Goal: Download file/media: Download file/media

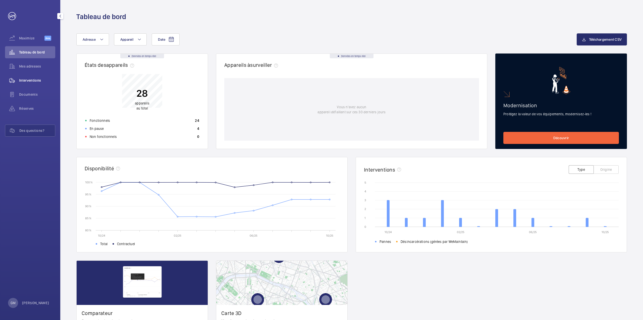
click at [28, 78] on span "Interventions" at bounding box center [37, 80] width 36 height 5
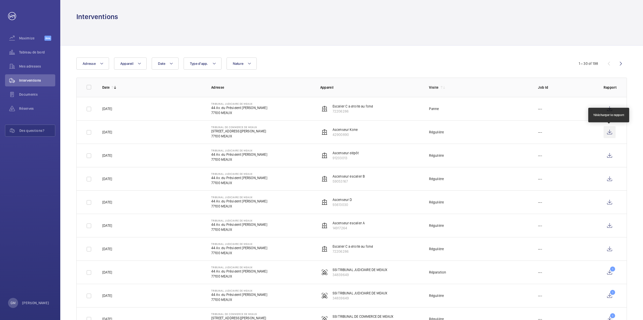
click at [610, 134] on wm-front-icon-button at bounding box center [609, 132] width 12 height 12
click at [608, 156] on wm-front-icon-button at bounding box center [609, 155] width 12 height 12
click at [606, 176] on wm-front-icon-button at bounding box center [609, 179] width 12 height 12
click at [609, 200] on wm-front-icon-button at bounding box center [609, 202] width 12 height 12
click at [612, 228] on wm-front-icon-button at bounding box center [609, 225] width 12 height 12
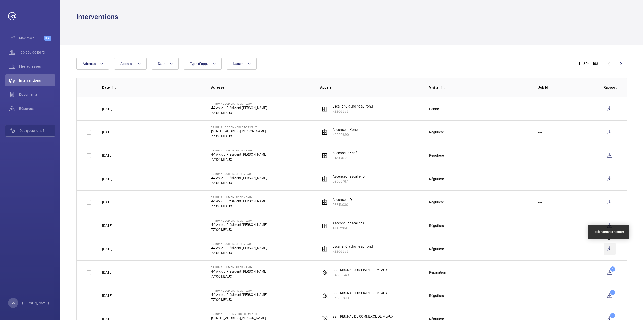
click at [608, 249] on wm-front-icon-button at bounding box center [609, 249] width 12 height 12
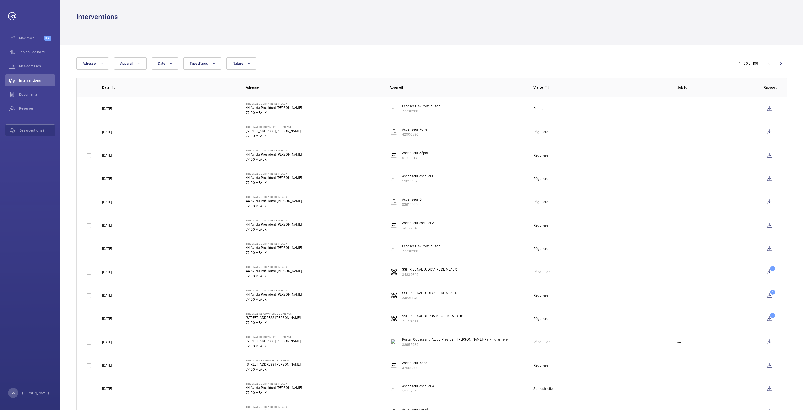
drag, startPoint x: 534, startPoint y: 271, endPoint x: 552, endPoint y: 271, distance: 18.6
click at [552, 271] on td "Réparation" at bounding box center [598, 271] width 144 height 23
drag, startPoint x: 534, startPoint y: 294, endPoint x: 551, endPoint y: 294, distance: 17.1
click at [551, 294] on td "Régulière" at bounding box center [598, 295] width 144 height 23
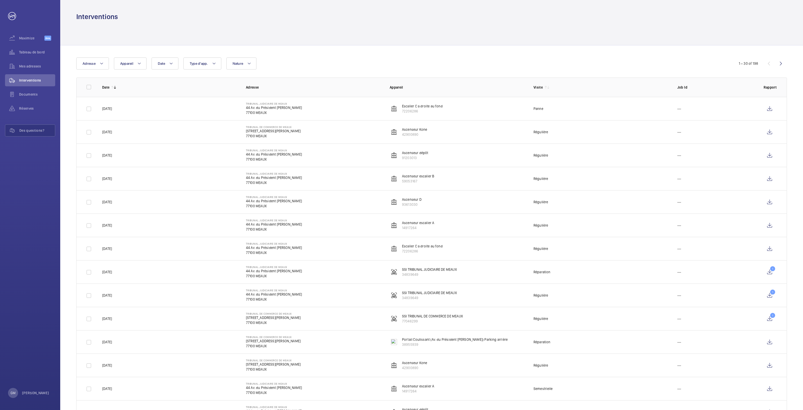
click at [554, 294] on td "Régulière" at bounding box center [598, 295] width 144 height 23
drag, startPoint x: 534, startPoint y: 271, endPoint x: 551, endPoint y: 272, distance: 16.7
click at [551, 272] on td "Réparation" at bounding box center [598, 271] width 144 height 23
click at [551, 273] on td "Réparation" at bounding box center [598, 271] width 144 height 23
drag, startPoint x: 533, startPoint y: 294, endPoint x: 556, endPoint y: 294, distance: 22.8
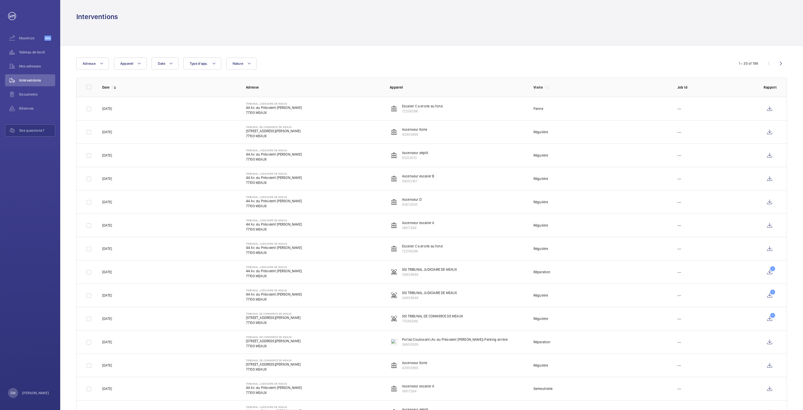
click at [556, 294] on td "Régulière" at bounding box center [598, 295] width 144 height 23
drag, startPoint x: 534, startPoint y: 296, endPoint x: 552, endPoint y: 294, distance: 17.9
click at [552, 294] on td "Régulière" at bounding box center [598, 295] width 144 height 23
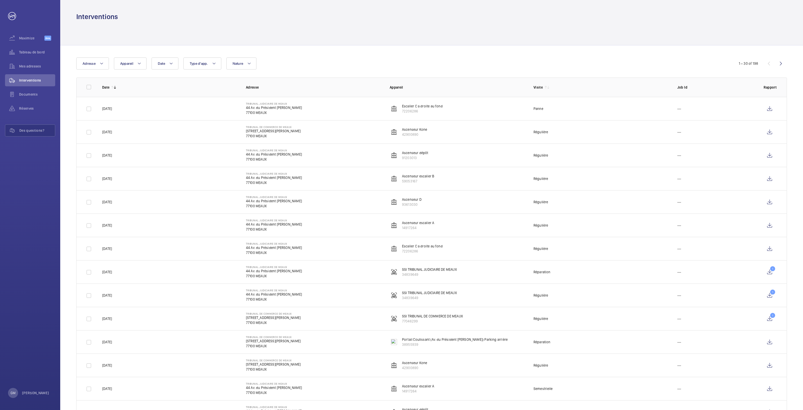
drag, startPoint x: 534, startPoint y: 271, endPoint x: 554, endPoint y: 271, distance: 19.6
click at [554, 271] on td "Réparation" at bounding box center [598, 271] width 144 height 23
drag, startPoint x: 533, startPoint y: 295, endPoint x: 550, endPoint y: 296, distance: 16.7
click at [550, 296] on td "Régulière" at bounding box center [598, 295] width 144 height 23
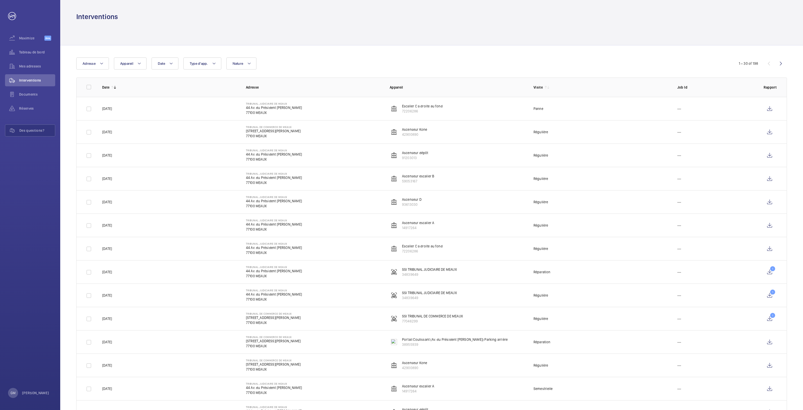
click at [550, 296] on td "Régulière" at bounding box center [598, 295] width 144 height 23
drag, startPoint x: 534, startPoint y: 317, endPoint x: 552, endPoint y: 317, distance: 17.8
click at [552, 317] on td "Régulière" at bounding box center [598, 318] width 144 height 23
click at [555, 317] on td "Régulière" at bounding box center [598, 318] width 144 height 23
drag, startPoint x: 534, startPoint y: 317, endPoint x: 549, endPoint y: 317, distance: 15.1
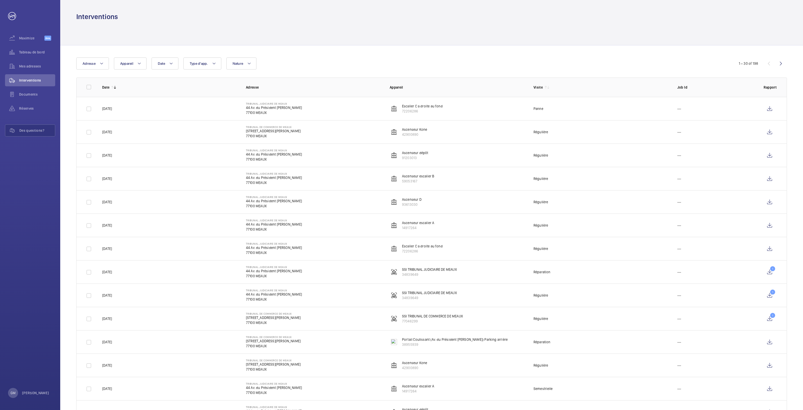
click at [549, 317] on td "Régulière" at bounding box center [598, 318] width 144 height 23
click at [550, 317] on td "Régulière" at bounding box center [598, 318] width 144 height 23
drag, startPoint x: 534, startPoint y: 293, endPoint x: 553, endPoint y: 296, distance: 18.7
click at [553, 296] on td "Régulière" at bounding box center [598, 295] width 144 height 23
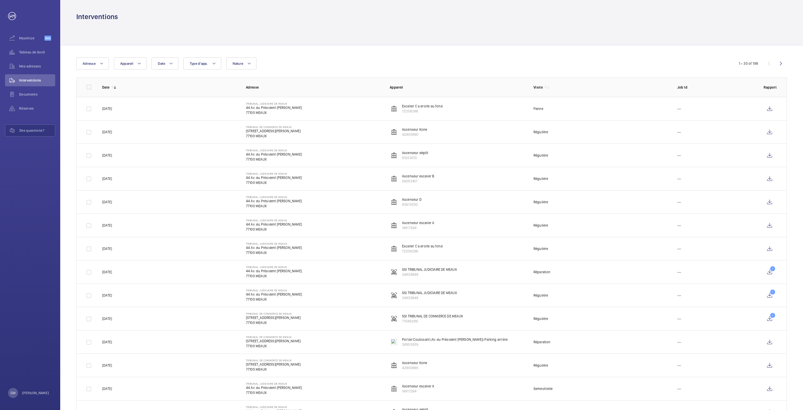
drag, startPoint x: 534, startPoint y: 271, endPoint x: 552, endPoint y: 270, distance: 18.6
click at [552, 270] on td "Réparation" at bounding box center [598, 271] width 144 height 23
click at [25, 107] on span "Réserves" at bounding box center [37, 108] width 36 height 5
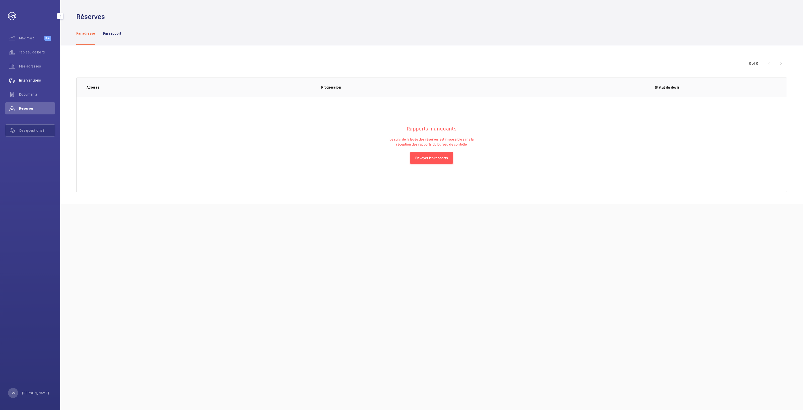
click at [25, 79] on span "Interventions" at bounding box center [37, 80] width 36 height 5
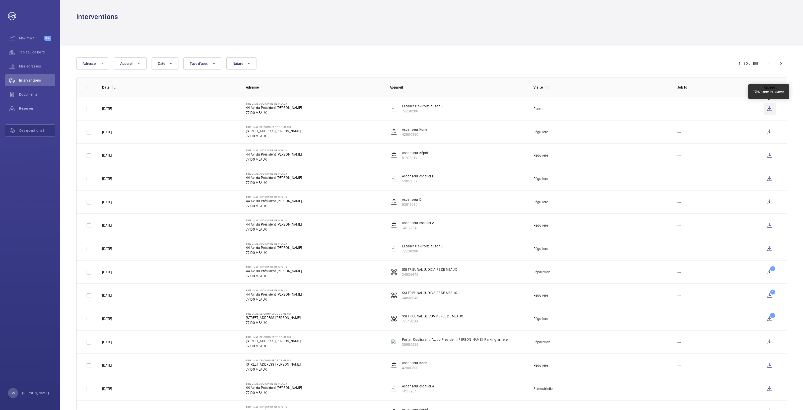
click at [642, 108] on wm-front-icon-button at bounding box center [770, 109] width 12 height 12
click at [38, 94] on span "Documents" at bounding box center [37, 94] width 36 height 5
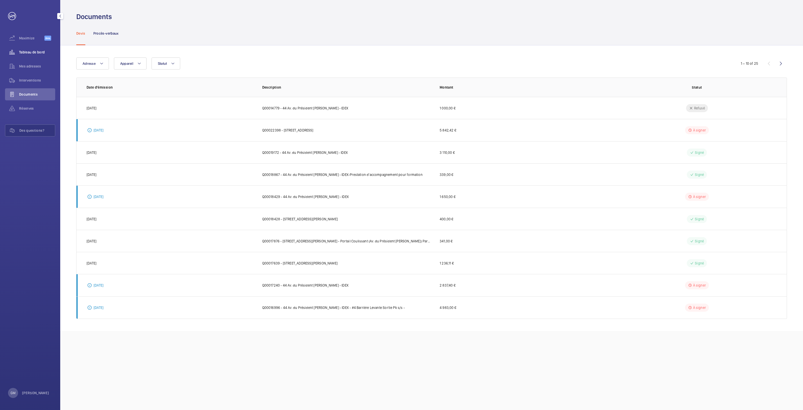
click at [43, 53] on span "Tableau de bord" at bounding box center [37, 52] width 36 height 5
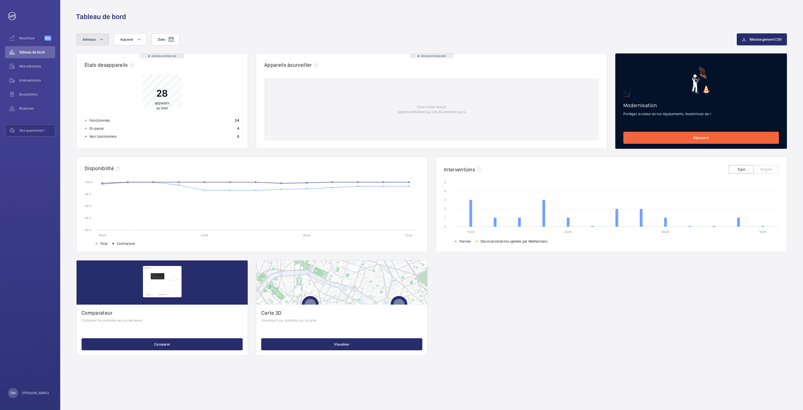
click at [99, 44] on button "Adresse" at bounding box center [92, 39] width 33 height 12
click at [99, 41] on button "Adresse" at bounding box center [92, 39] width 33 height 12
click at [37, 92] on span "Documents" at bounding box center [37, 94] width 36 height 5
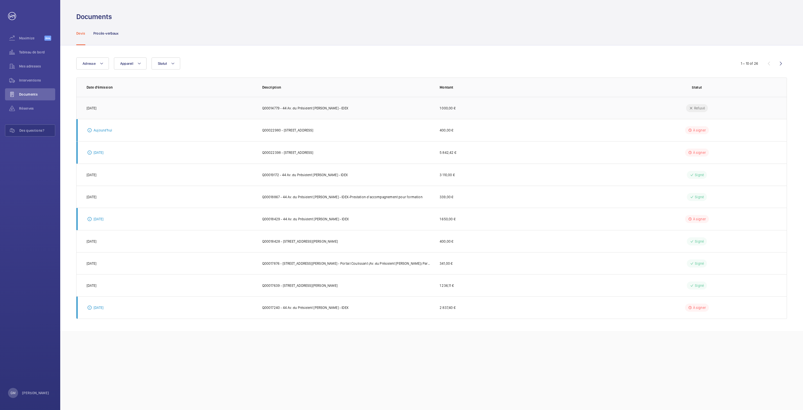
click at [105, 108] on td "[DATE]" at bounding box center [166, 108] width 178 height 22
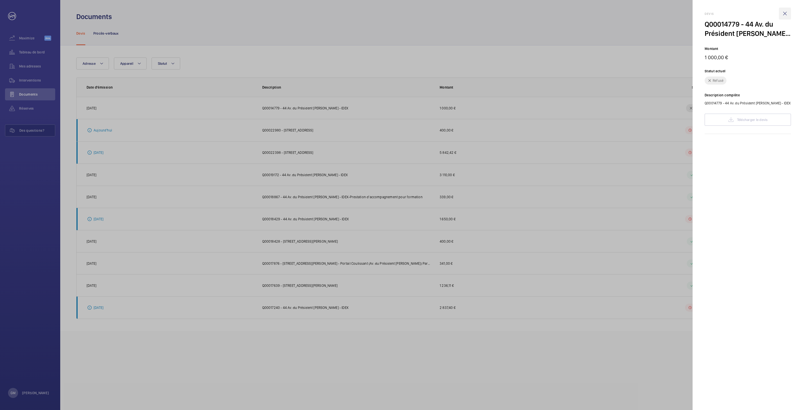
click at [642, 11] on wm-front-icon-button at bounding box center [785, 14] width 12 height 12
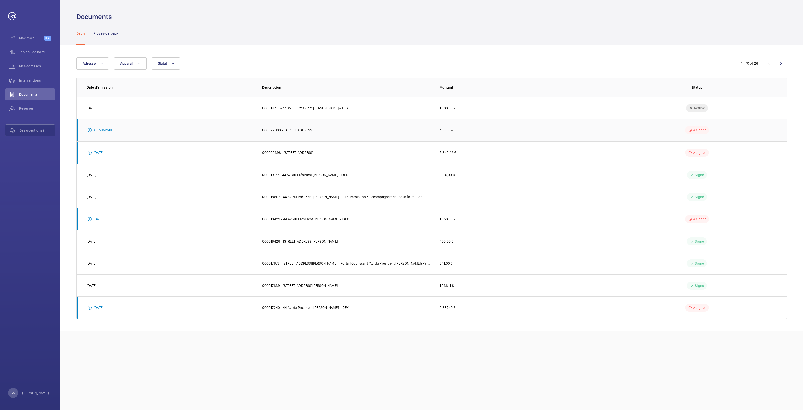
click at [105, 134] on td "Aujourd'hui" at bounding box center [166, 130] width 178 height 22
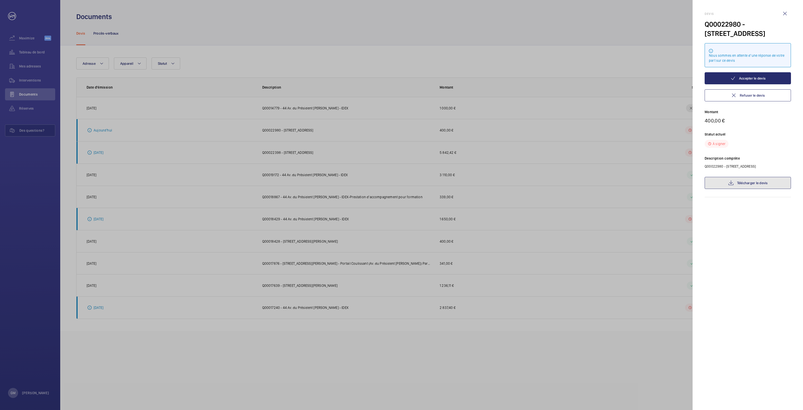
click at [642, 183] on mat-icon at bounding box center [731, 183] width 6 height 6
click at [642, 14] on h2 "Devis" at bounding box center [748, 14] width 86 height 4
click at [642, 15] on wm-front-icon-button at bounding box center [785, 14] width 12 height 12
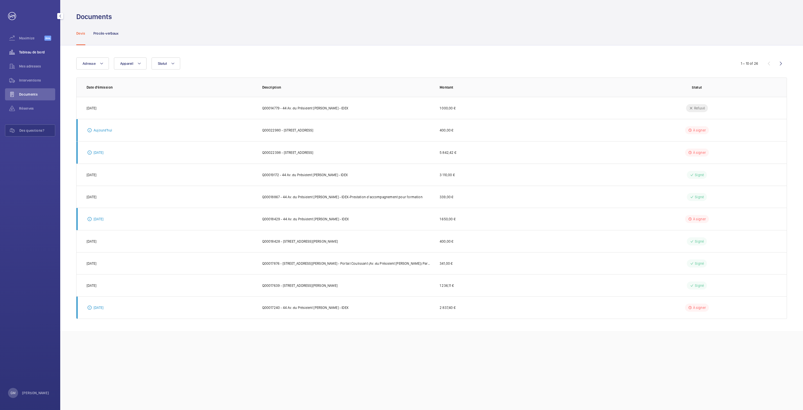
click at [32, 53] on span "Tableau de bord" at bounding box center [37, 52] width 36 height 5
